Goal: Task Accomplishment & Management: Manage account settings

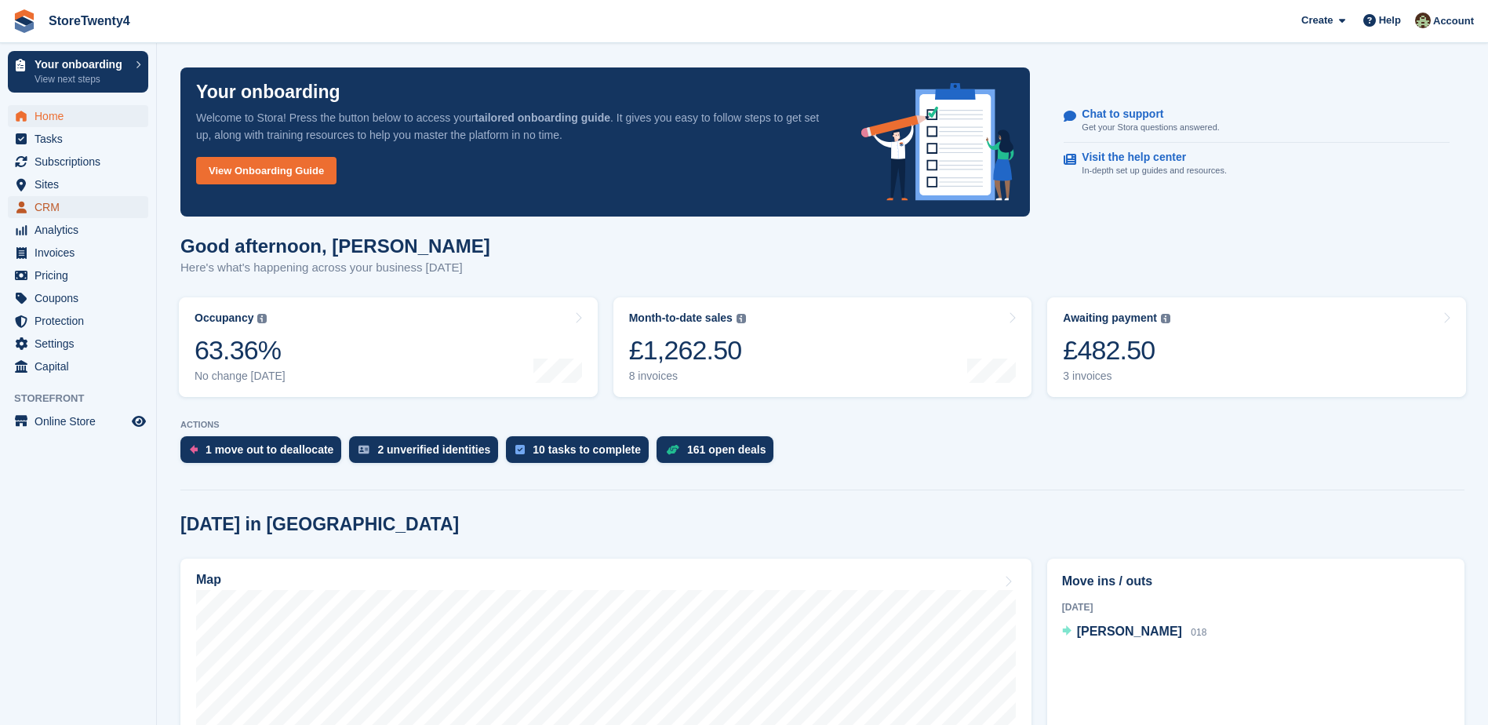
click at [40, 207] on span "CRM" at bounding box center [82, 207] width 94 height 22
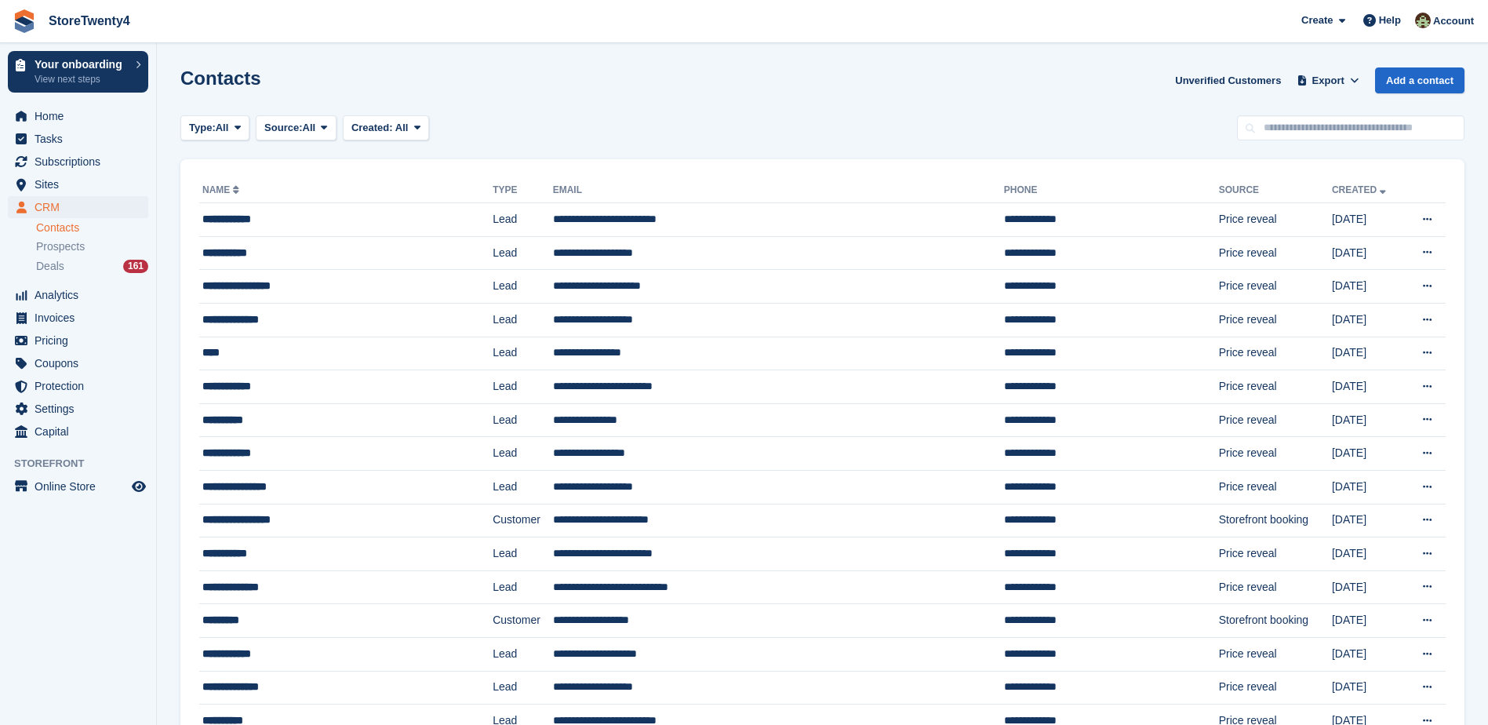
click at [61, 229] on link "Contacts" at bounding box center [92, 227] width 112 height 15
click at [59, 228] on link "Contacts" at bounding box center [92, 227] width 112 height 15
click at [64, 229] on link "Contacts" at bounding box center [92, 227] width 112 height 15
click at [53, 269] on span "Deals" at bounding box center [50, 266] width 28 height 15
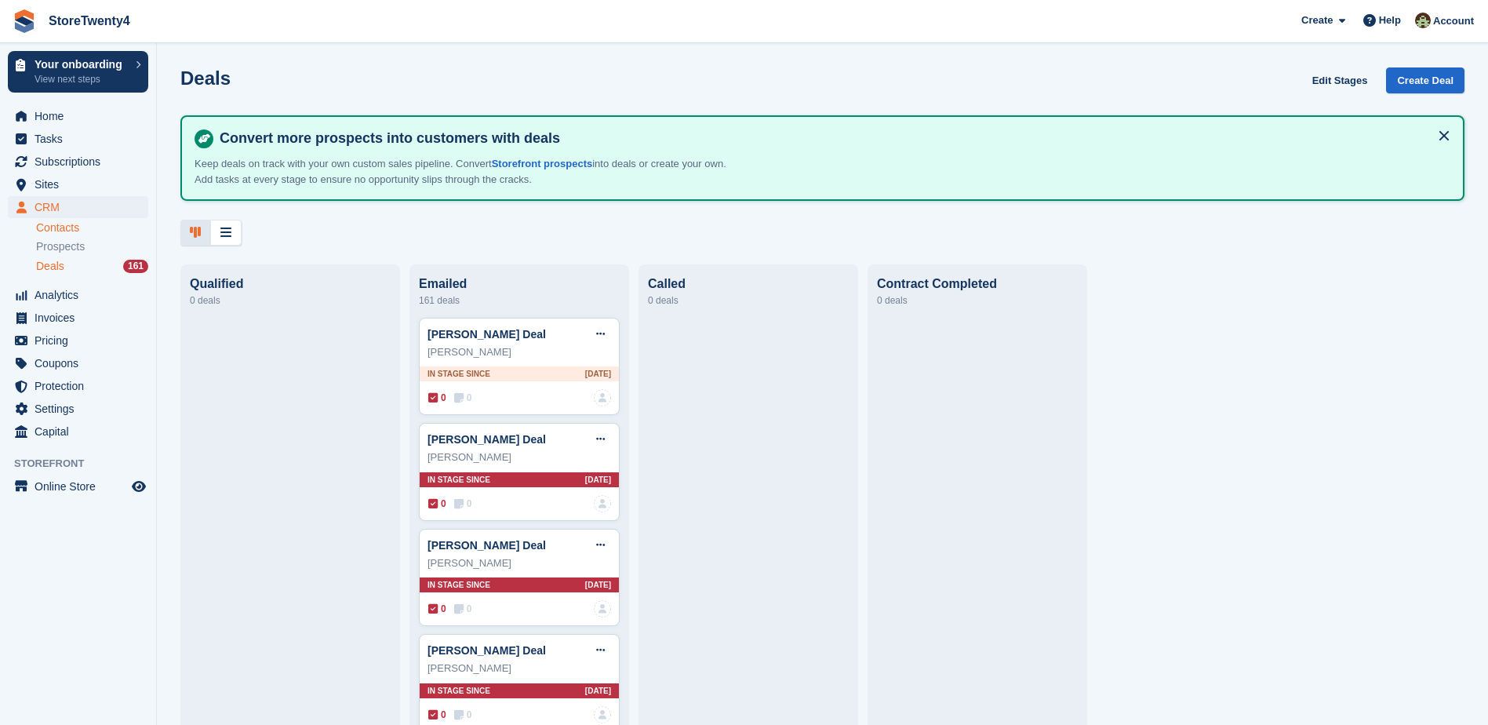
click at [68, 228] on link "Contacts" at bounding box center [92, 227] width 112 height 15
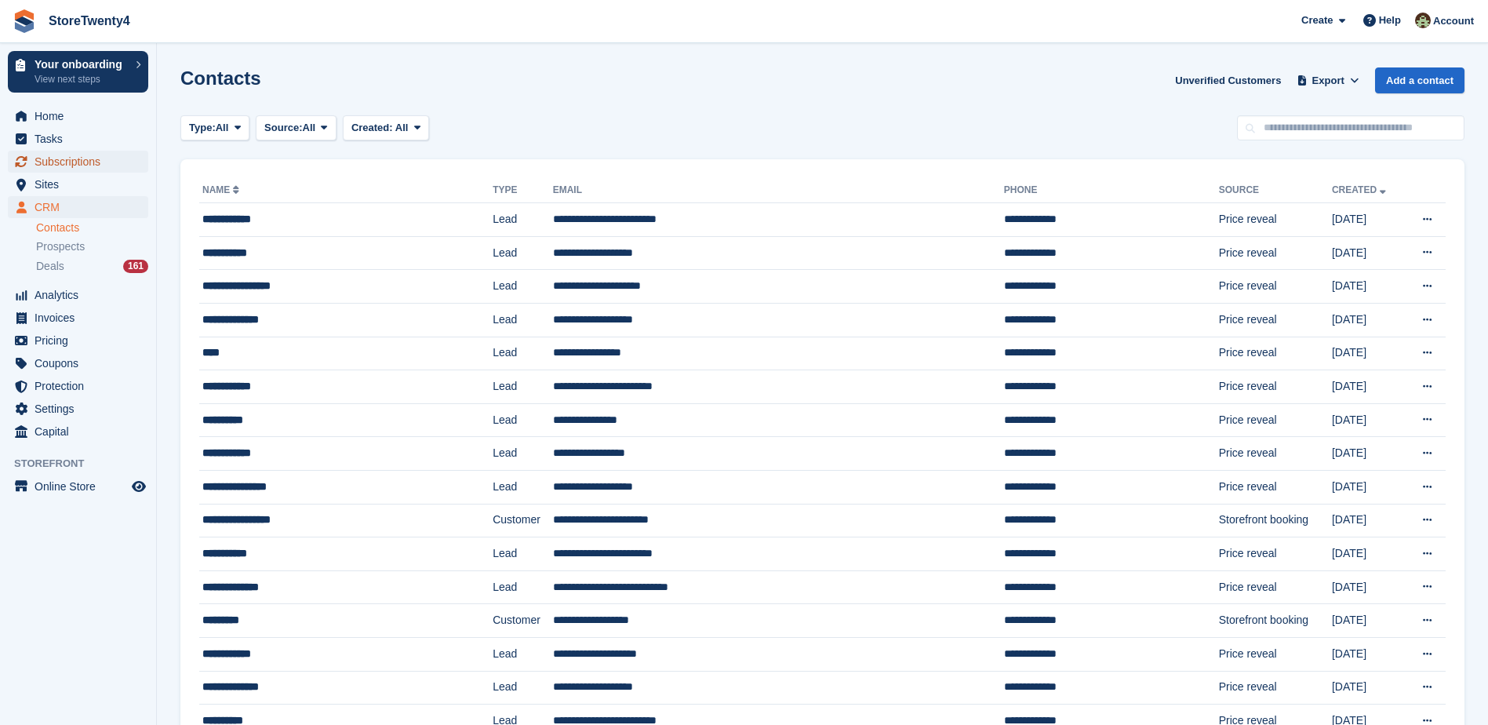
click at [77, 165] on span "Subscriptions" at bounding box center [82, 162] width 94 height 22
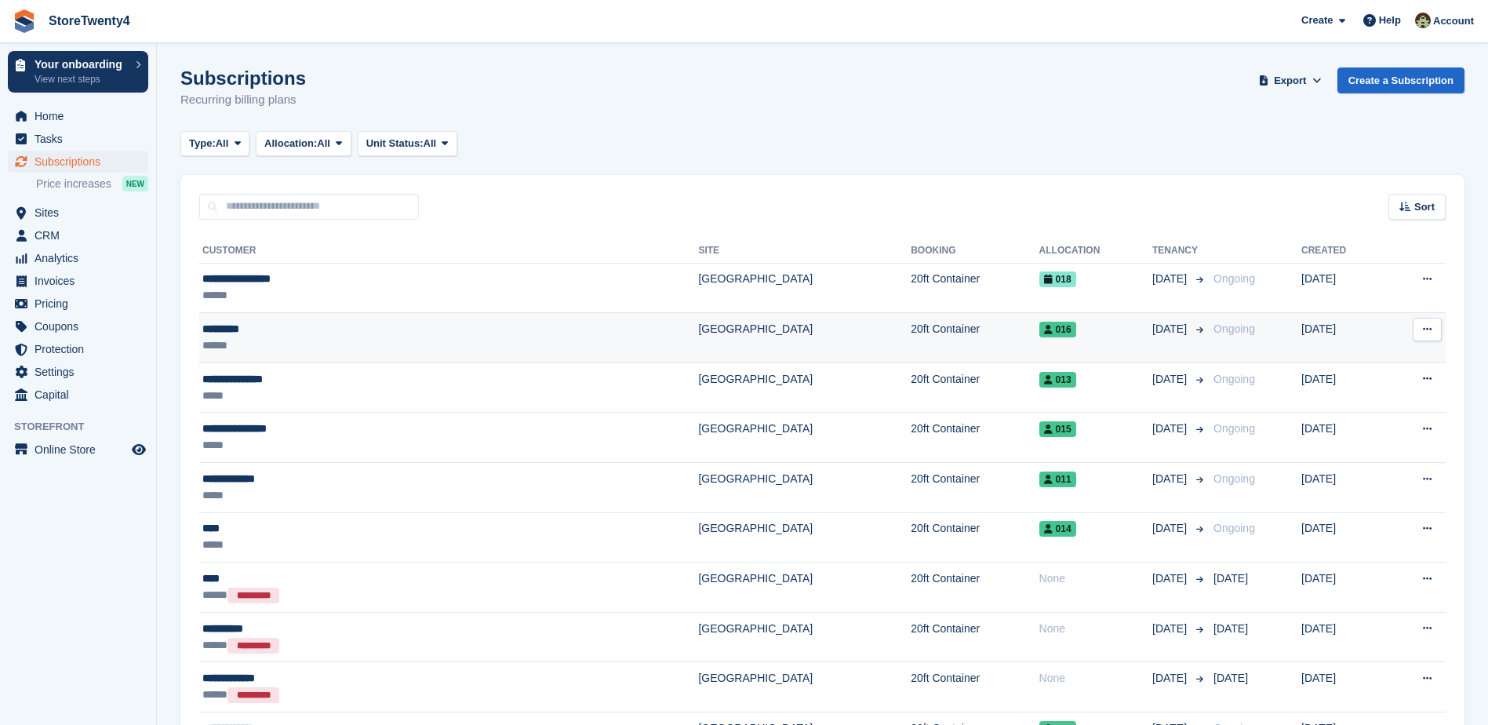
click at [698, 331] on td "[GEOGRAPHIC_DATA]" at bounding box center [804, 338] width 213 height 50
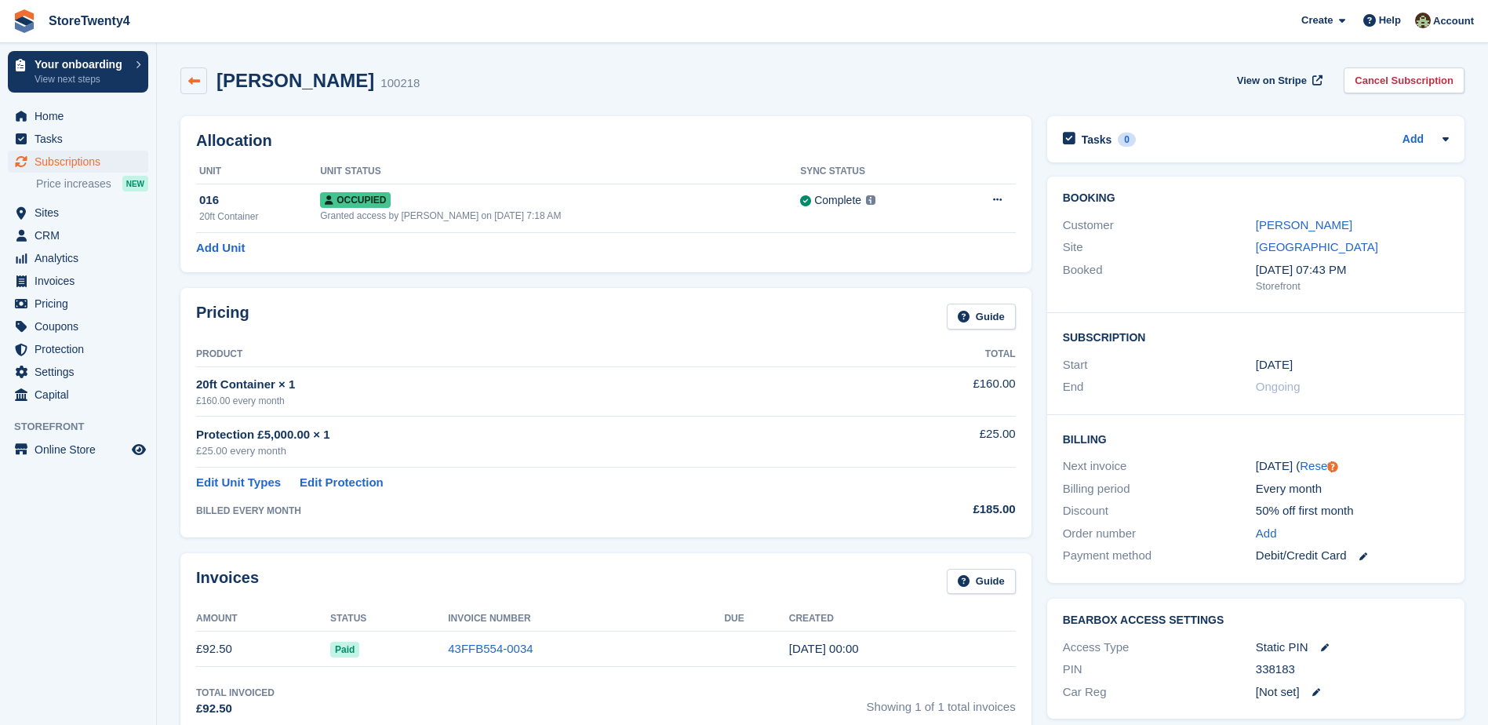
click at [198, 86] on icon at bounding box center [194, 81] width 12 height 12
